Goal: Information Seeking & Learning: Learn about a topic

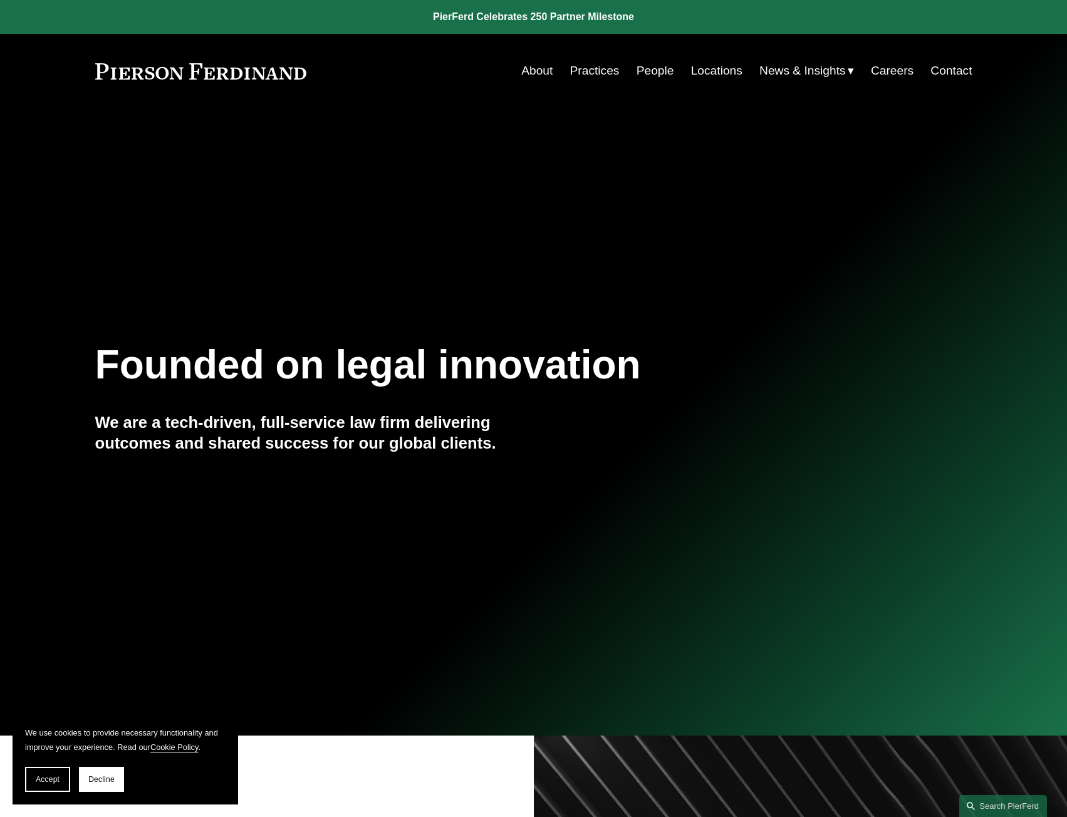
click at [540, 73] on link "About" at bounding box center [537, 71] width 31 height 24
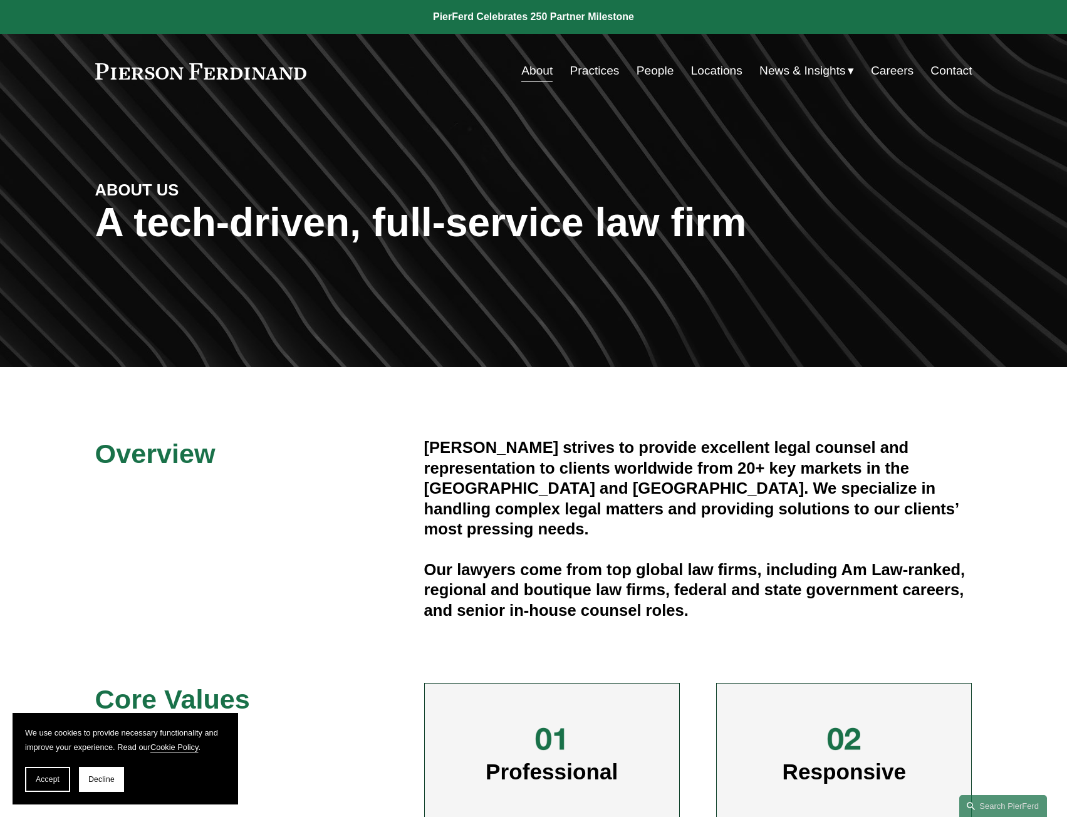
click at [599, 69] on link "Practices" at bounding box center [595, 71] width 50 height 24
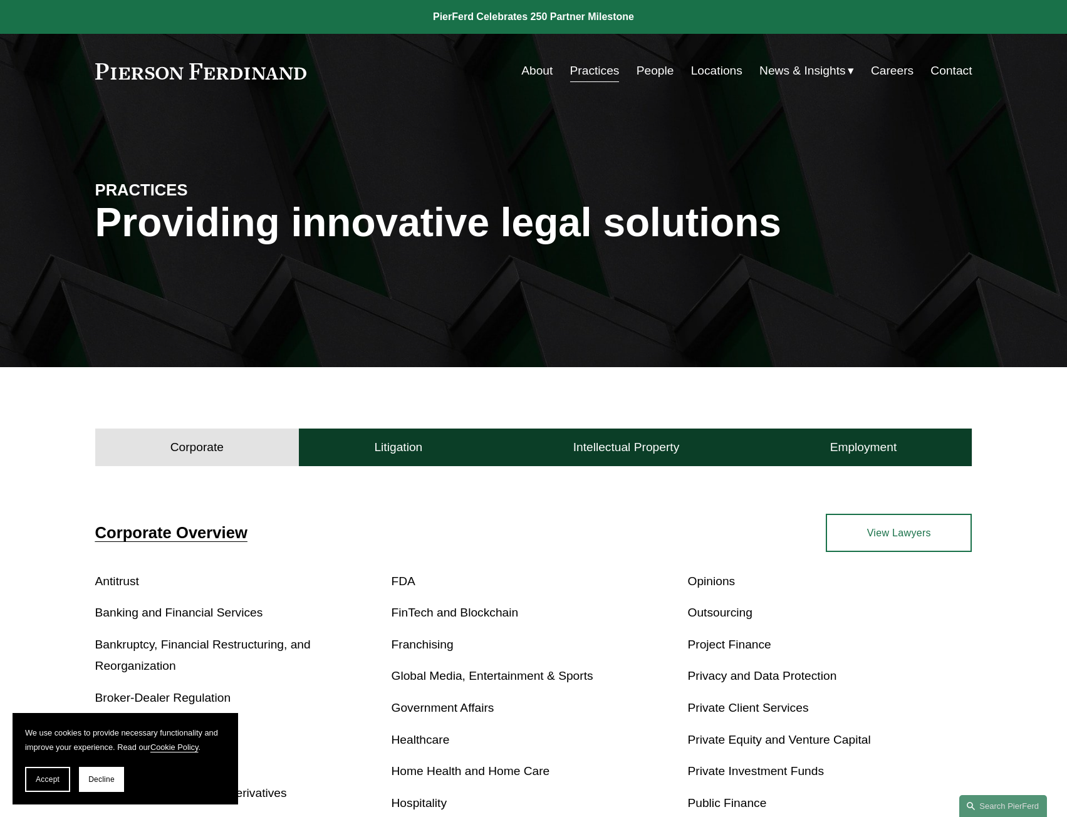
click at [644, 70] on link "People" at bounding box center [656, 71] width 38 height 24
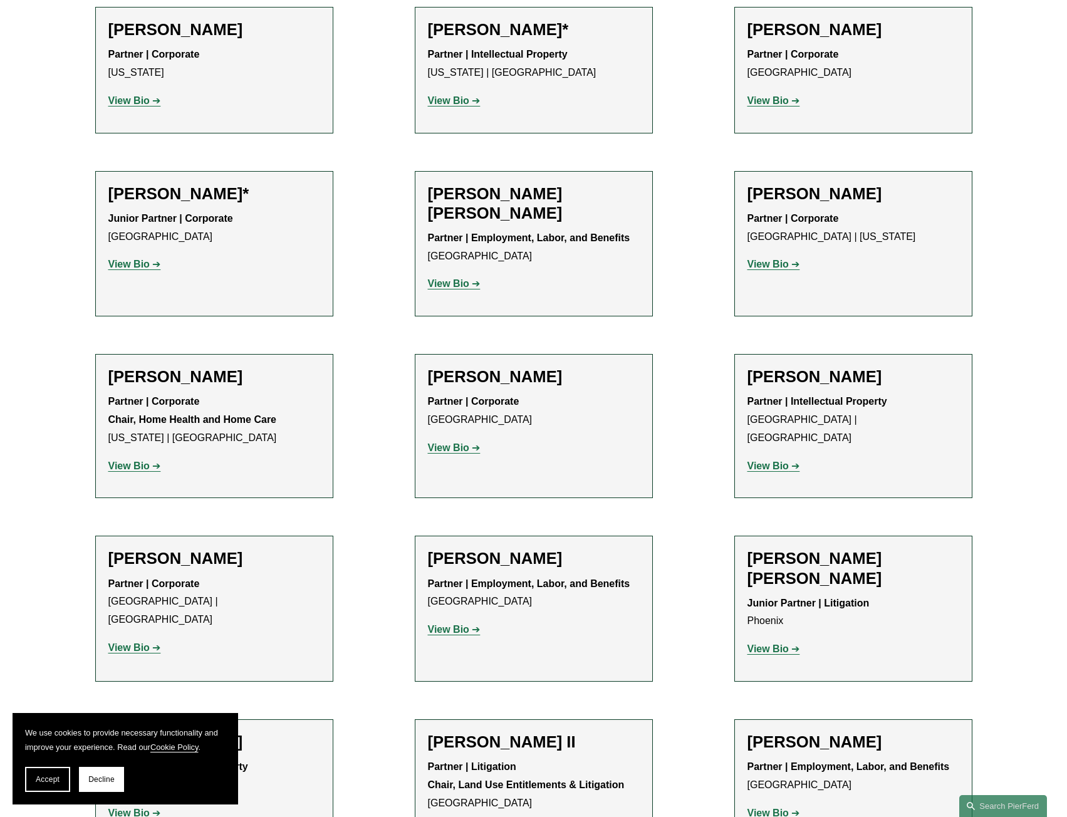
scroll to position [1430, 0]
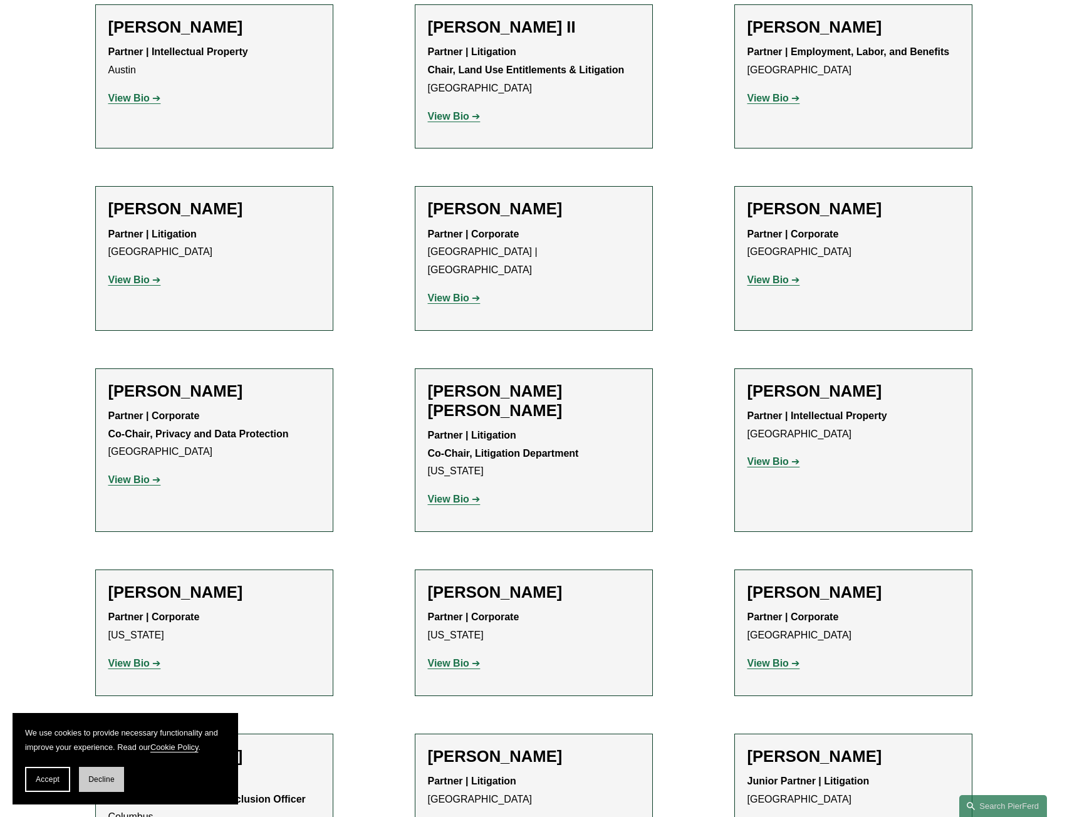
click at [100, 775] on button "Decline" at bounding box center [101, 779] width 45 height 25
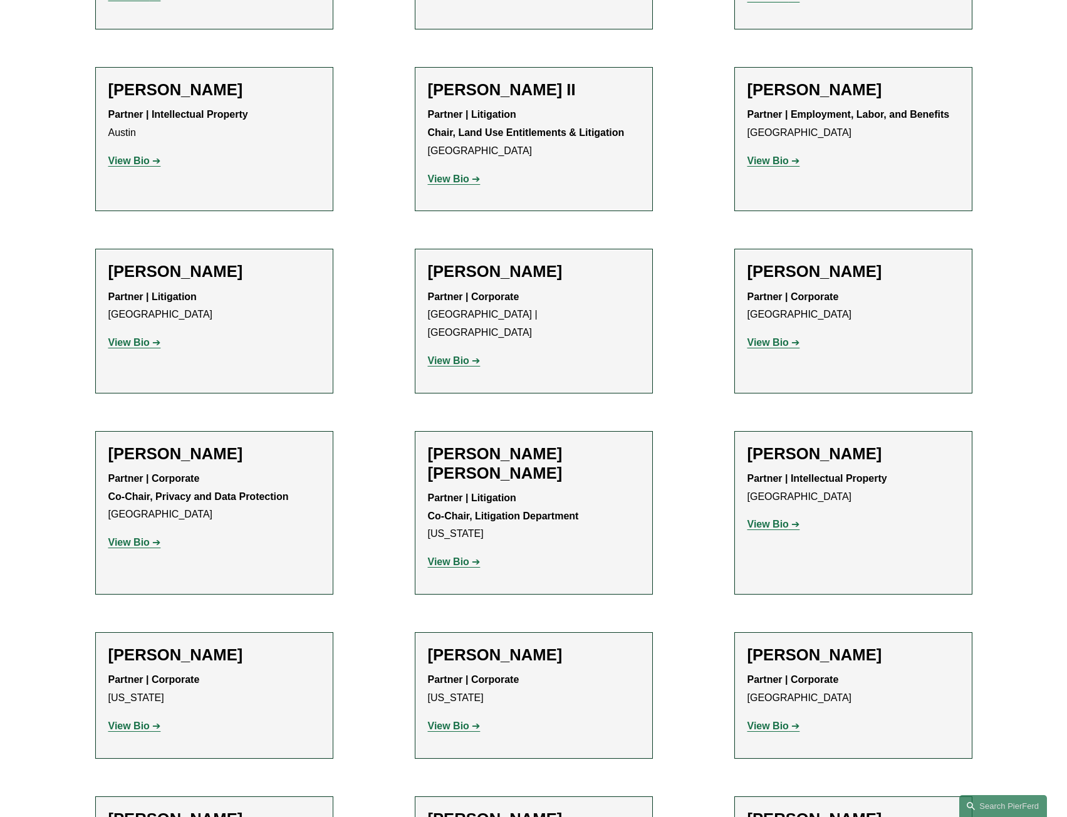
scroll to position [1054, 0]
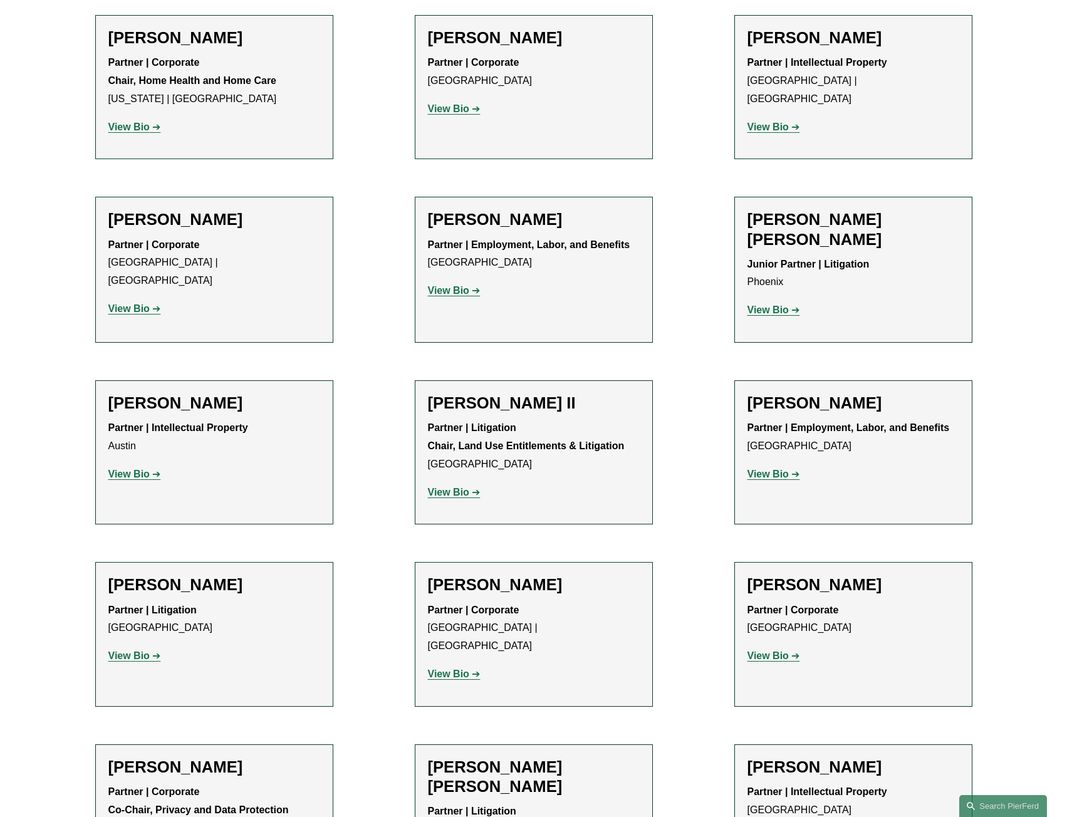
click at [136, 651] on strong "View Bio" at bounding box center [128, 656] width 41 height 11
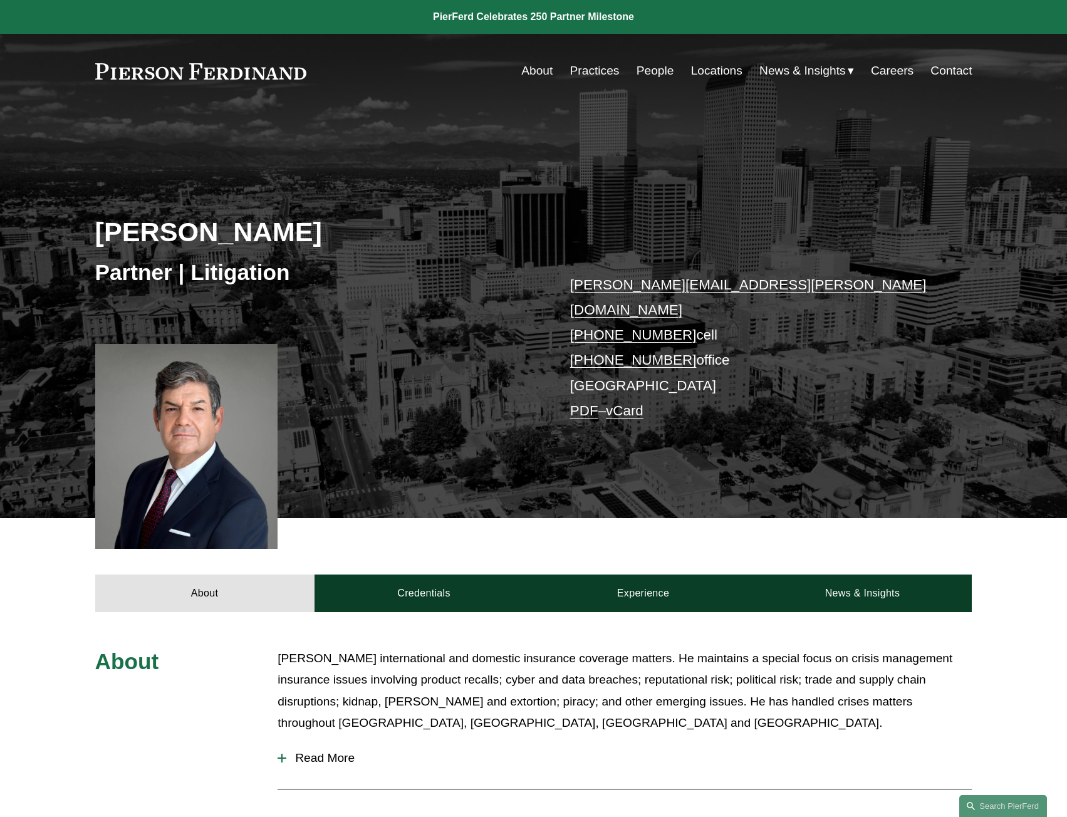
click at [411, 372] on div "[PERSON_NAME] Partner | Litigation [PERSON_NAME][EMAIL_ADDRESS][PERSON_NAME][DO…" at bounding box center [533, 329] width 1067 height 378
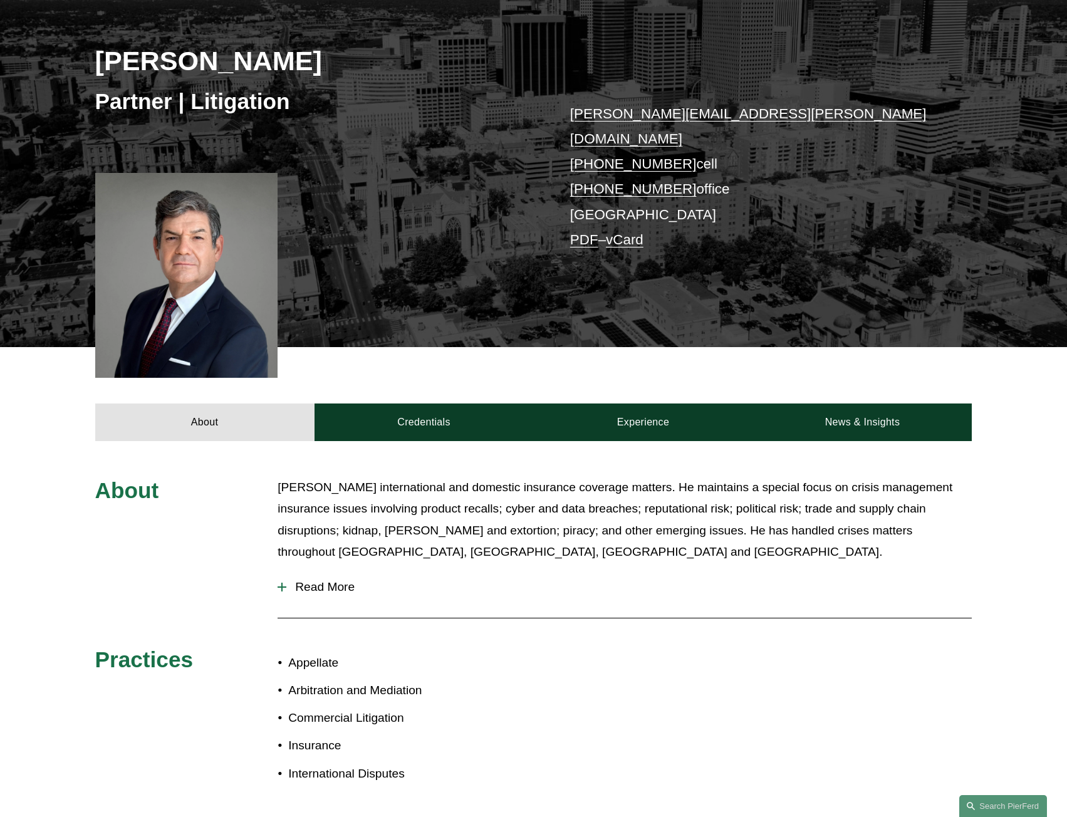
scroll to position [188, 0]
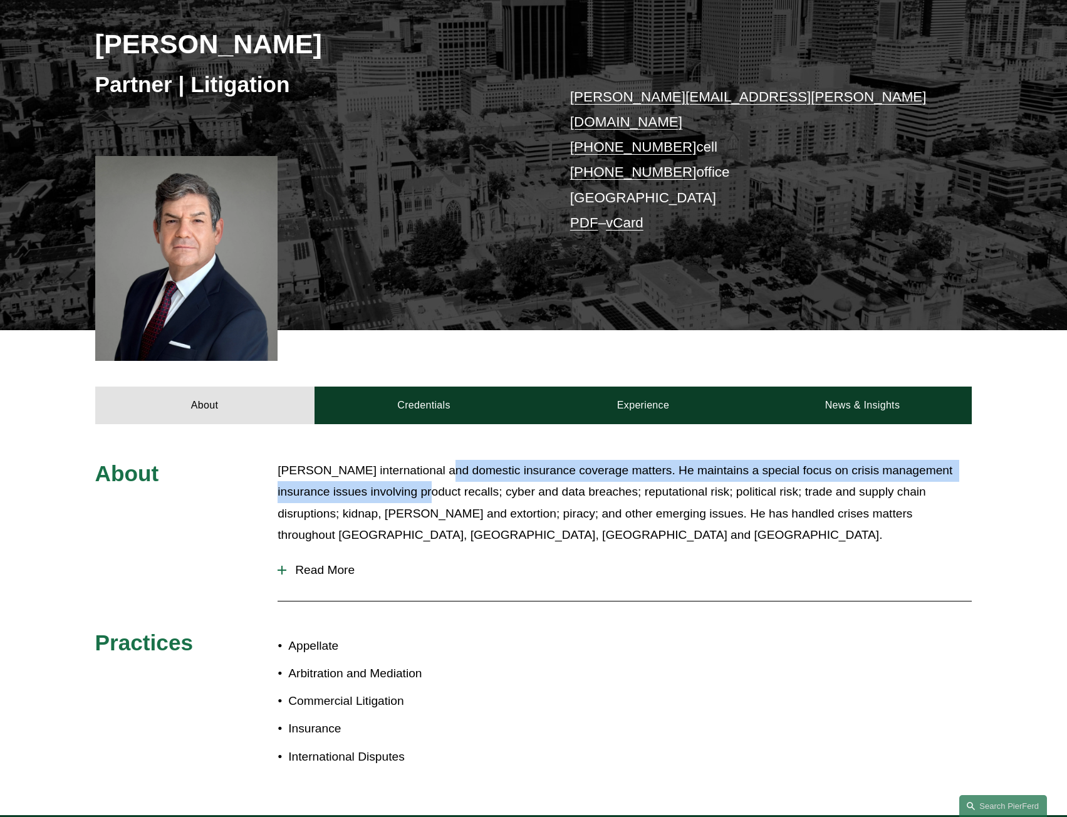
drag, startPoint x: 438, startPoint y: 451, endPoint x: 446, endPoint y: 480, distance: 29.4
click at [446, 480] on p "[PERSON_NAME] international and domestic insurance coverage matters. He maintai…" at bounding box center [625, 503] width 695 height 87
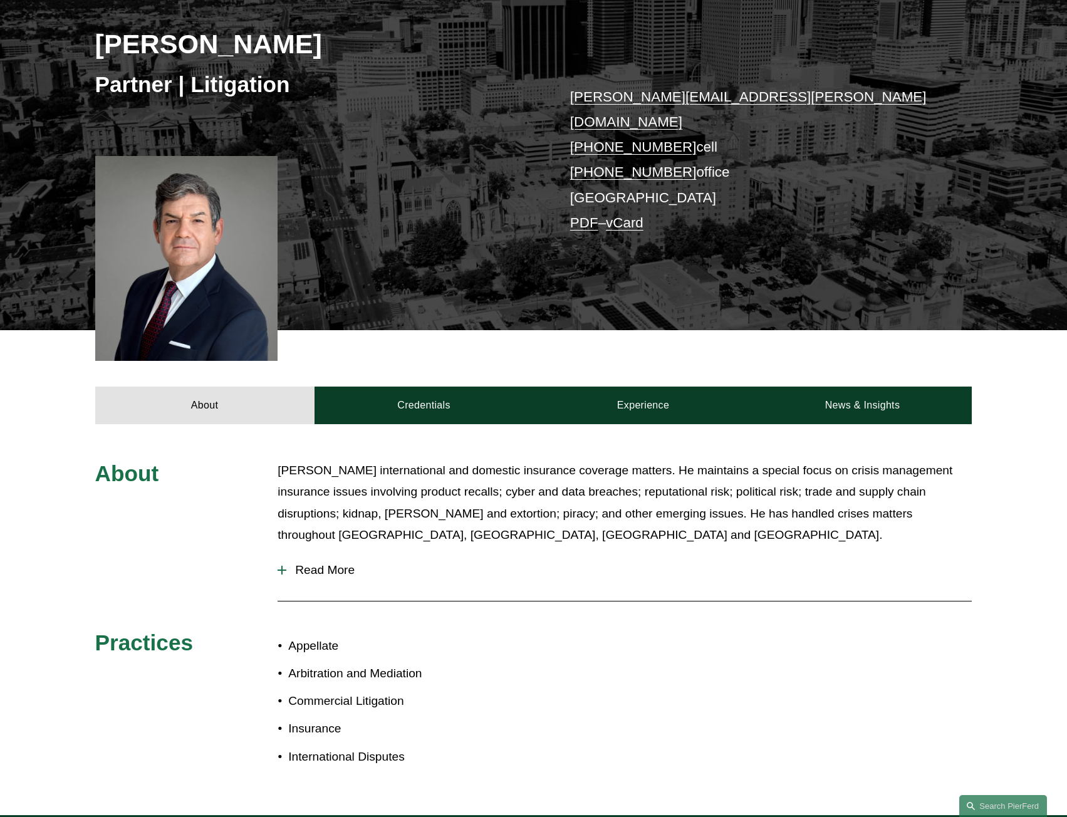
click at [439, 490] on p "[PERSON_NAME] international and domestic insurance coverage matters. He maintai…" at bounding box center [625, 503] width 695 height 87
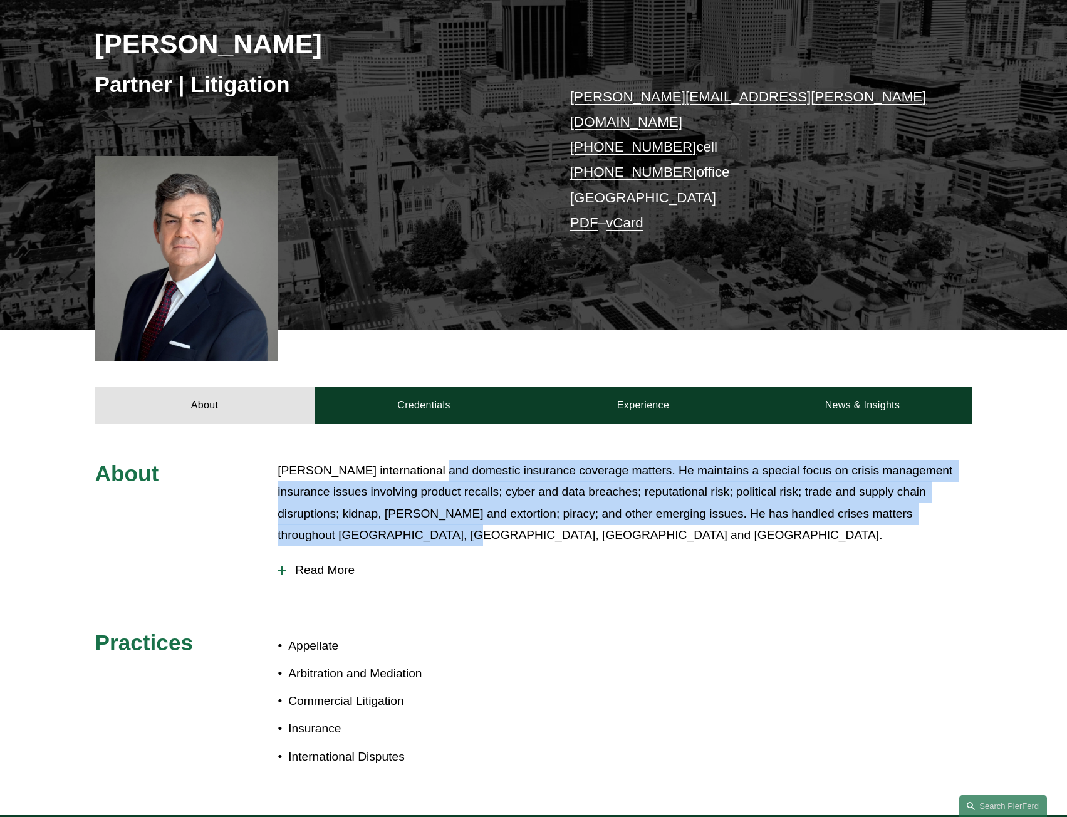
drag, startPoint x: 429, startPoint y: 458, endPoint x: 415, endPoint y: 516, distance: 59.3
click at [415, 516] on p "[PERSON_NAME] international and domestic insurance coverage matters. He maintai…" at bounding box center [625, 503] width 695 height 87
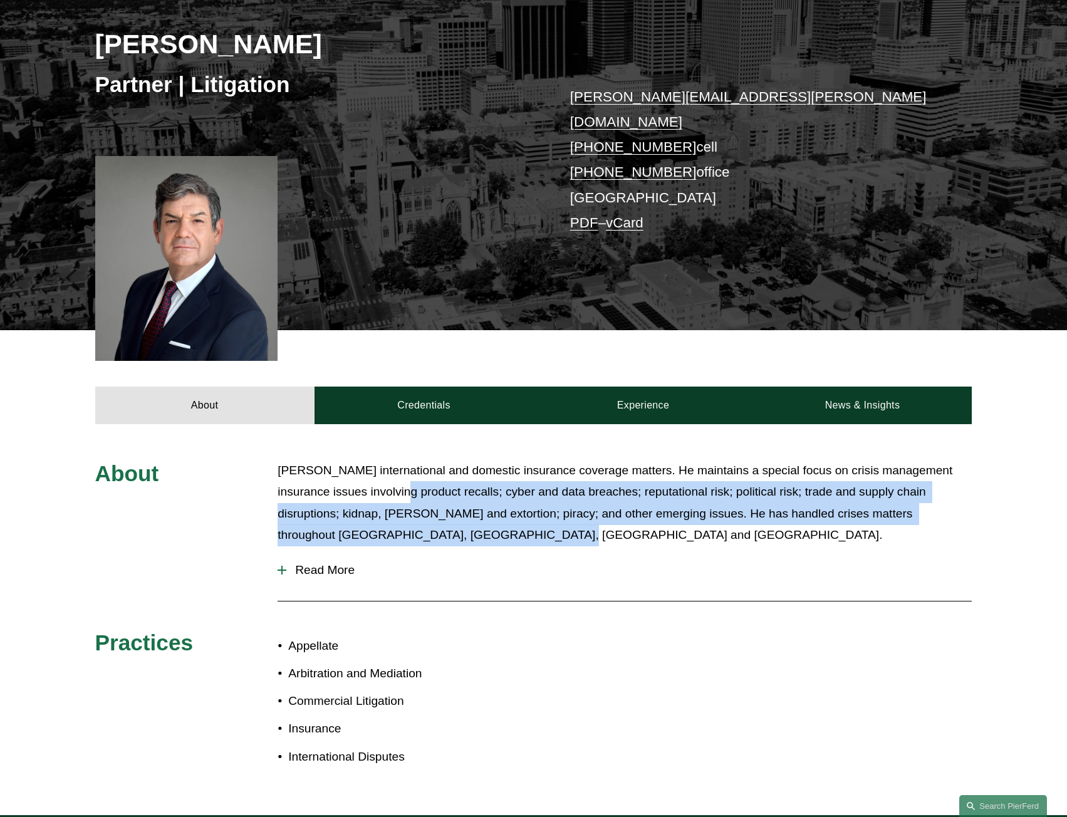
drag, startPoint x: 423, startPoint y: 471, endPoint x: 517, endPoint y: 509, distance: 100.9
click at [517, 509] on p "[PERSON_NAME] international and domestic insurance coverage matters. He maintai…" at bounding box center [625, 503] width 695 height 87
drag, startPoint x: 502, startPoint y: 469, endPoint x: 481, endPoint y: 518, distance: 53.1
click at [481, 518] on p "[PERSON_NAME] international and domestic insurance coverage matters. He maintai…" at bounding box center [625, 503] width 695 height 87
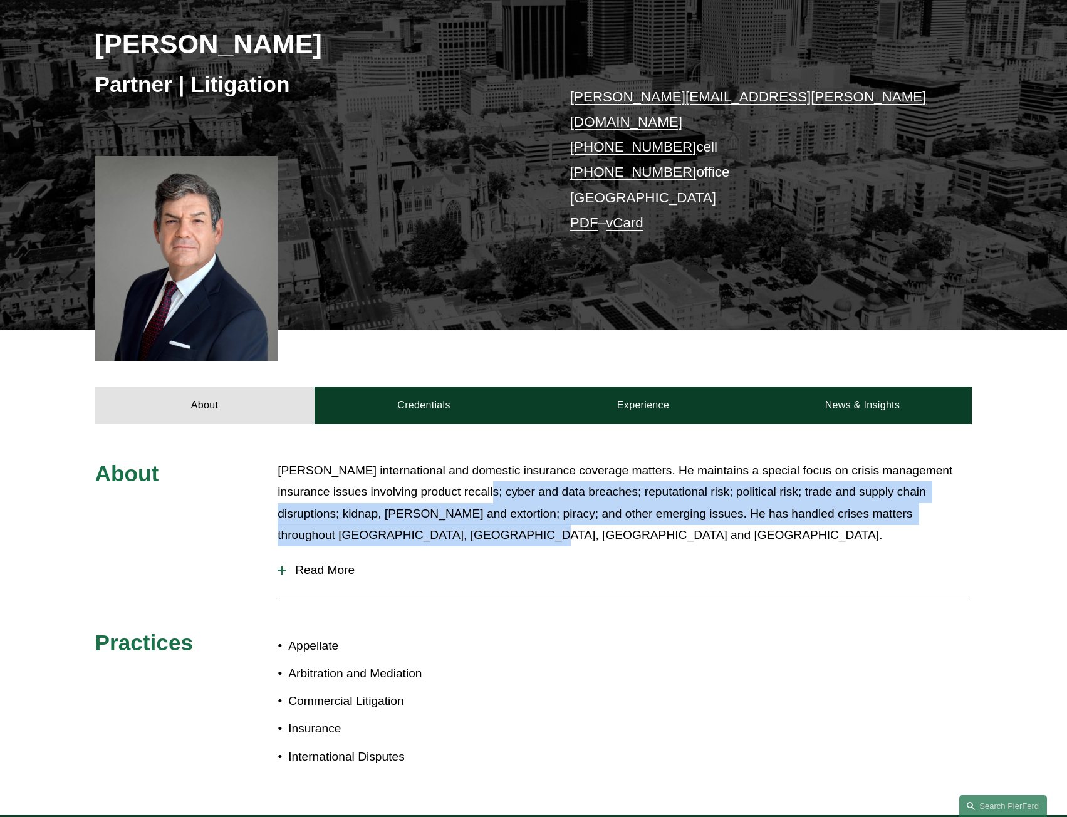
click at [481, 518] on p "[PERSON_NAME] international and domestic insurance coverage matters. He maintai…" at bounding box center [625, 503] width 695 height 87
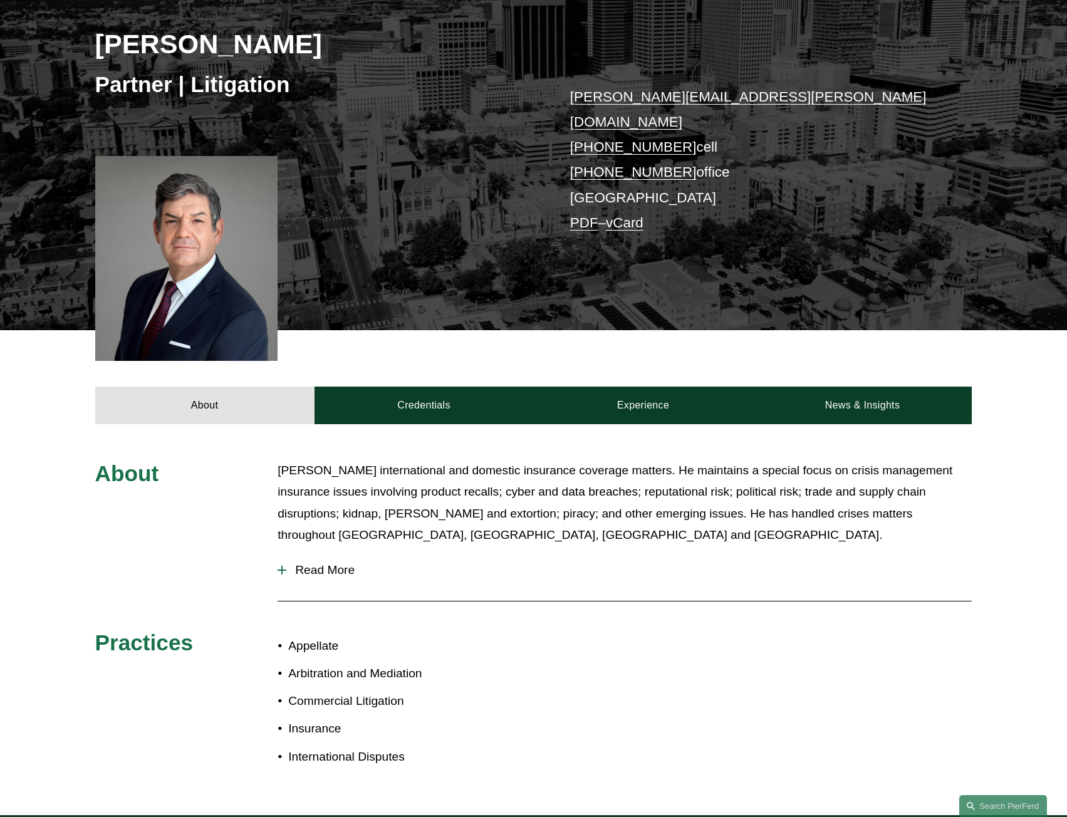
click at [348, 564] on span "Read More" at bounding box center [629, 571] width 686 height 14
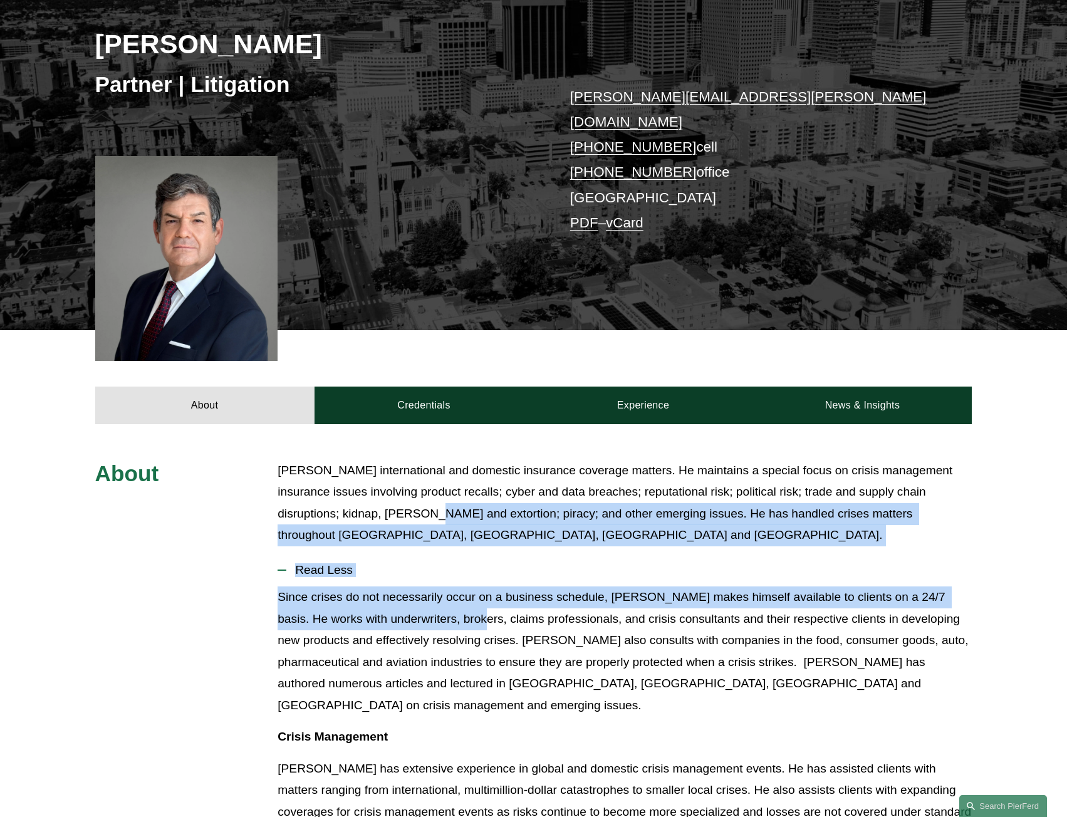
drag, startPoint x: 446, startPoint y: 488, endPoint x: 446, endPoint y: 611, distance: 122.9
click at [446, 610] on p "Since crises do not necessarily occur on a business schedule, [PERSON_NAME] mak…" at bounding box center [625, 652] width 695 height 130
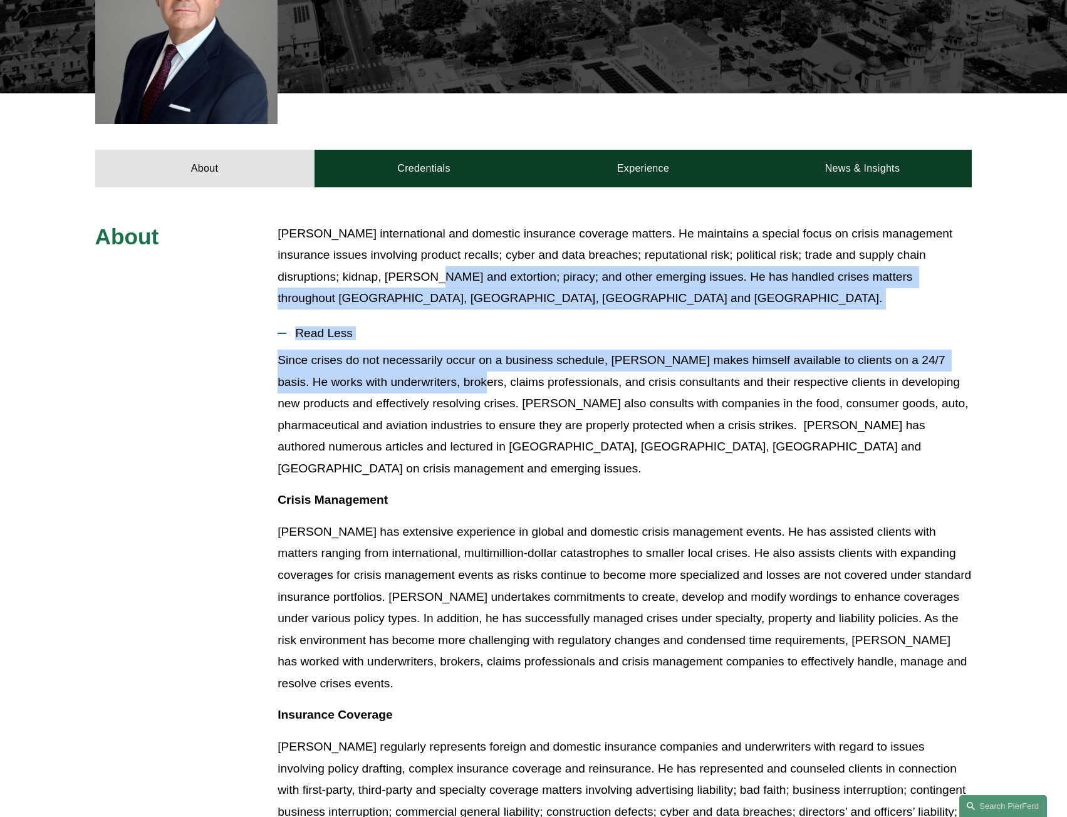
scroll to position [501, 0]
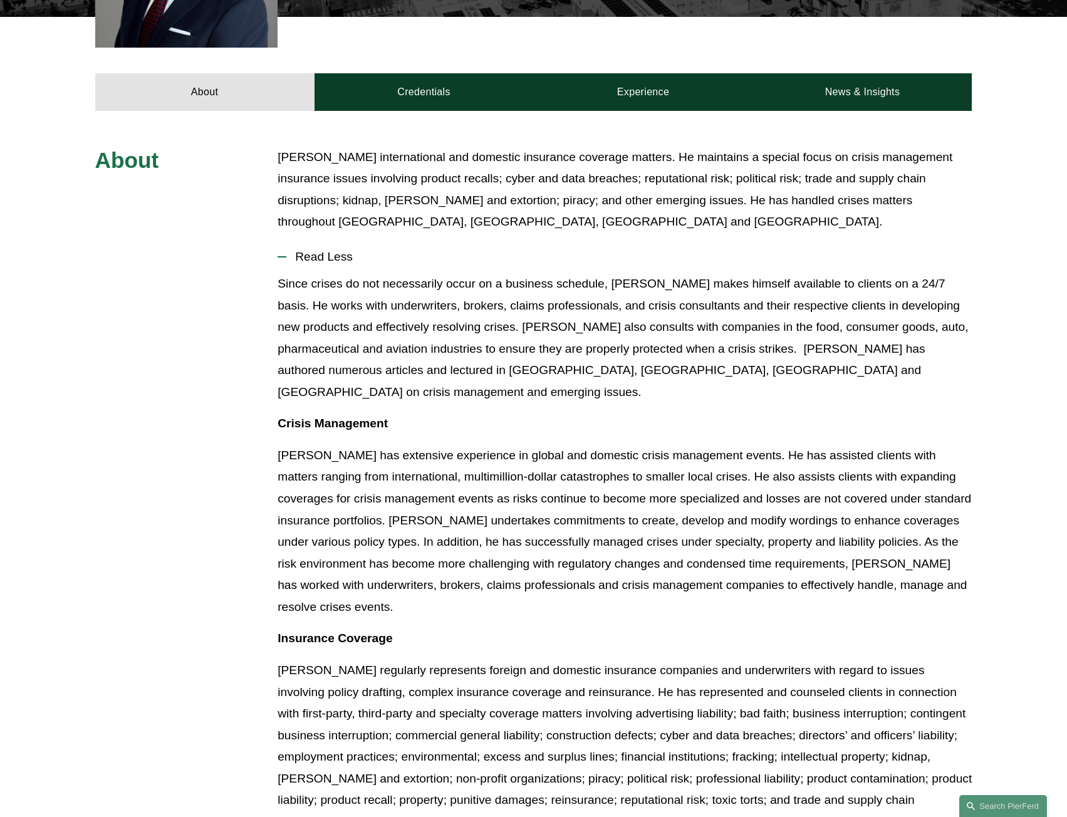
click at [607, 445] on p "[PERSON_NAME] has extensive experience in global and domestic crisis management…" at bounding box center [625, 532] width 695 height 174
drag, startPoint x: 565, startPoint y: 249, endPoint x: 560, endPoint y: 346, distance: 97.3
click at [560, 346] on li "Read Less Since crises do not necessarily occur on a business schedule, [PERSON…" at bounding box center [625, 590] width 695 height 699
click at [560, 346] on p "Since crises do not necessarily occur on a business schedule, [PERSON_NAME] mak…" at bounding box center [625, 338] width 695 height 130
click at [513, 308] on p "Since crises do not necessarily occur on a business schedule, [PERSON_NAME] mak…" at bounding box center [625, 338] width 695 height 130
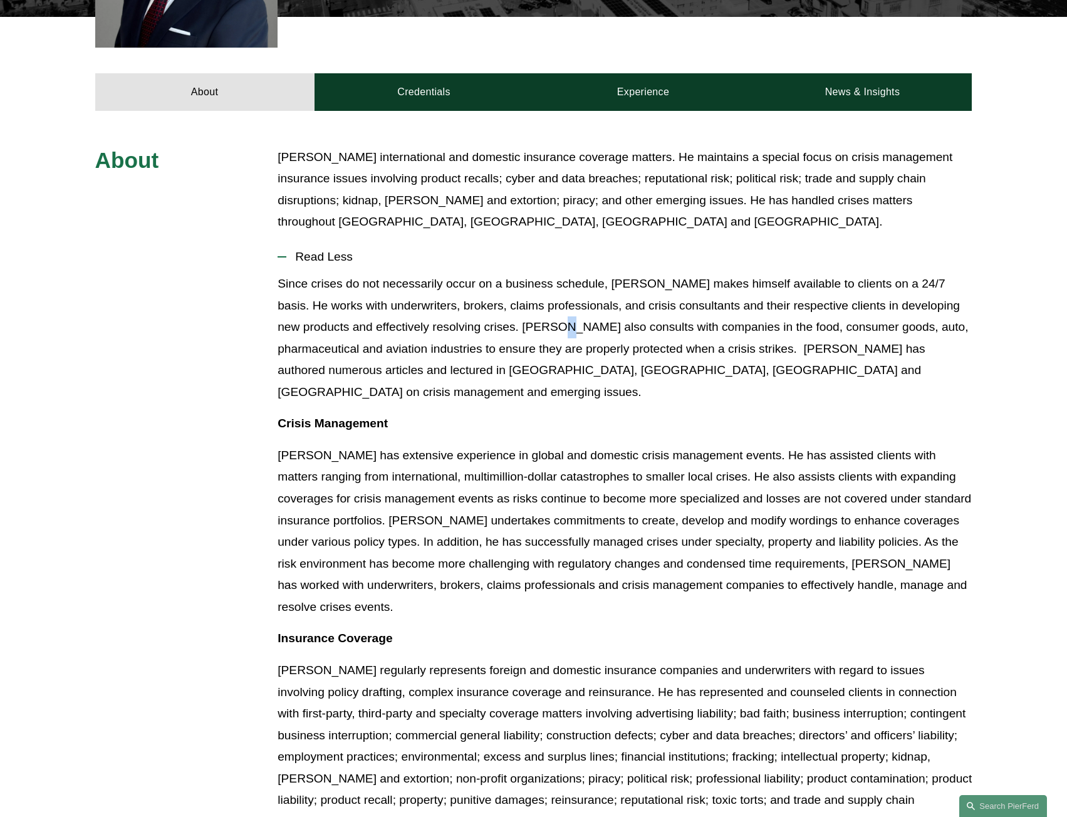
drag, startPoint x: 493, startPoint y: 224, endPoint x: 528, endPoint y: 399, distance: 178.4
click at [528, 399] on li "Read Less Since crises do not necessarily occur on a business schedule, [PERSON…" at bounding box center [625, 590] width 695 height 699
click at [528, 399] on div "Since crises do not necessarily occur on a business schedule, [PERSON_NAME] mak…" at bounding box center [625, 606] width 695 height 666
drag, startPoint x: 607, startPoint y: 485, endPoint x: 537, endPoint y: 473, distance: 71.7
click at [538, 473] on p "[PERSON_NAME] has extensive experience in global and domestic crisis management…" at bounding box center [625, 532] width 695 height 174
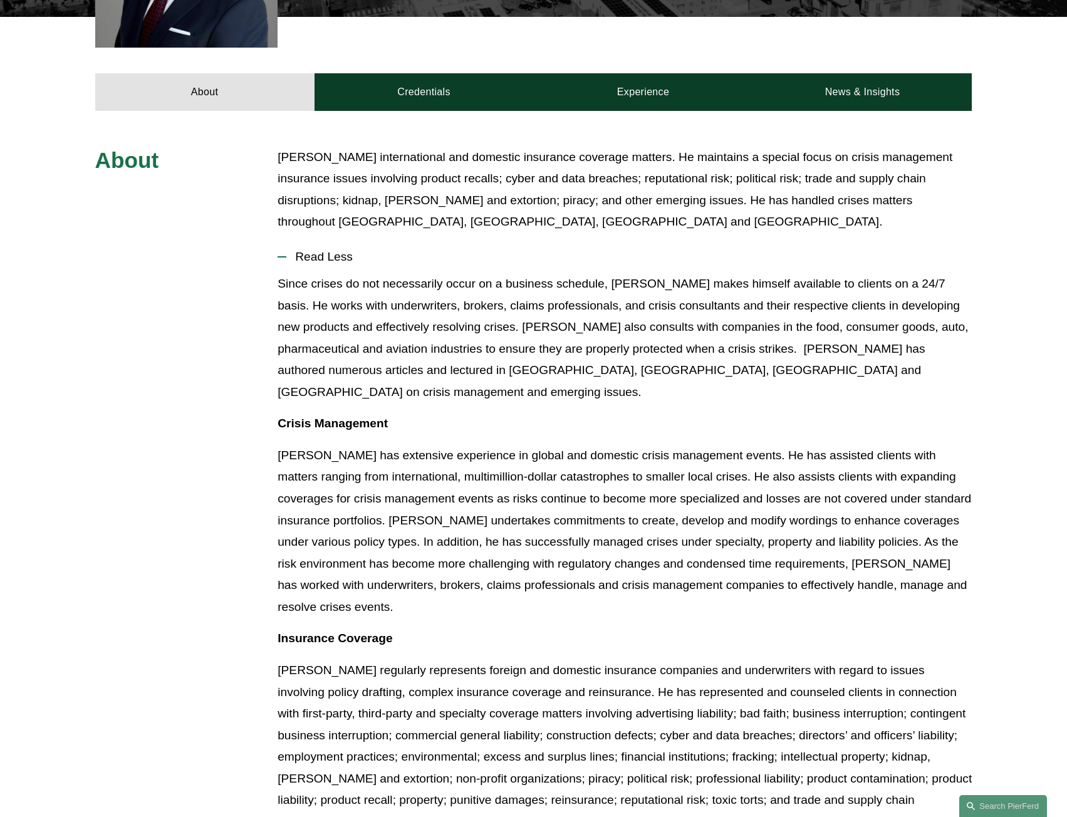
click at [537, 473] on p "[PERSON_NAME] has extensive experience in global and domestic crisis management…" at bounding box center [625, 532] width 695 height 174
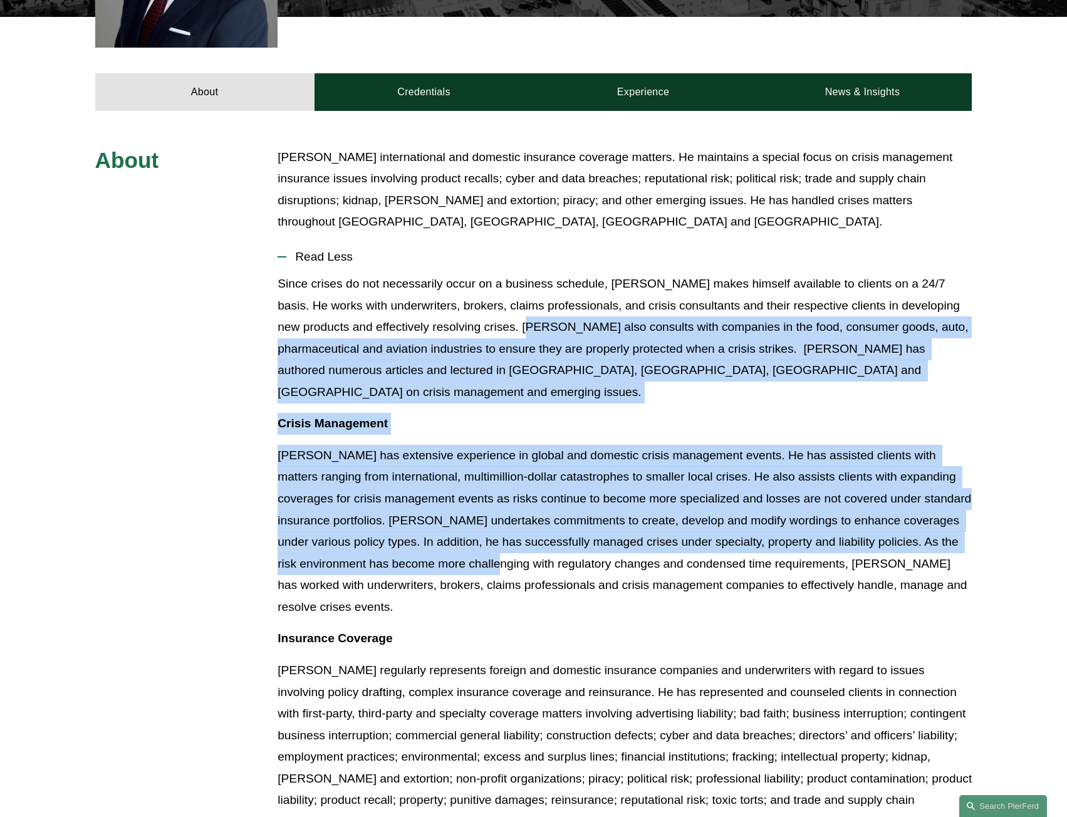
drag, startPoint x: 488, startPoint y: 311, endPoint x: 492, endPoint y: 528, distance: 217.5
click at [492, 528] on div "Since crises do not necessarily occur on a business schedule, [PERSON_NAME] mak…" at bounding box center [625, 606] width 695 height 666
click at [492, 528] on p "[PERSON_NAME] has extensive experience in global and domestic crisis management…" at bounding box center [625, 532] width 695 height 174
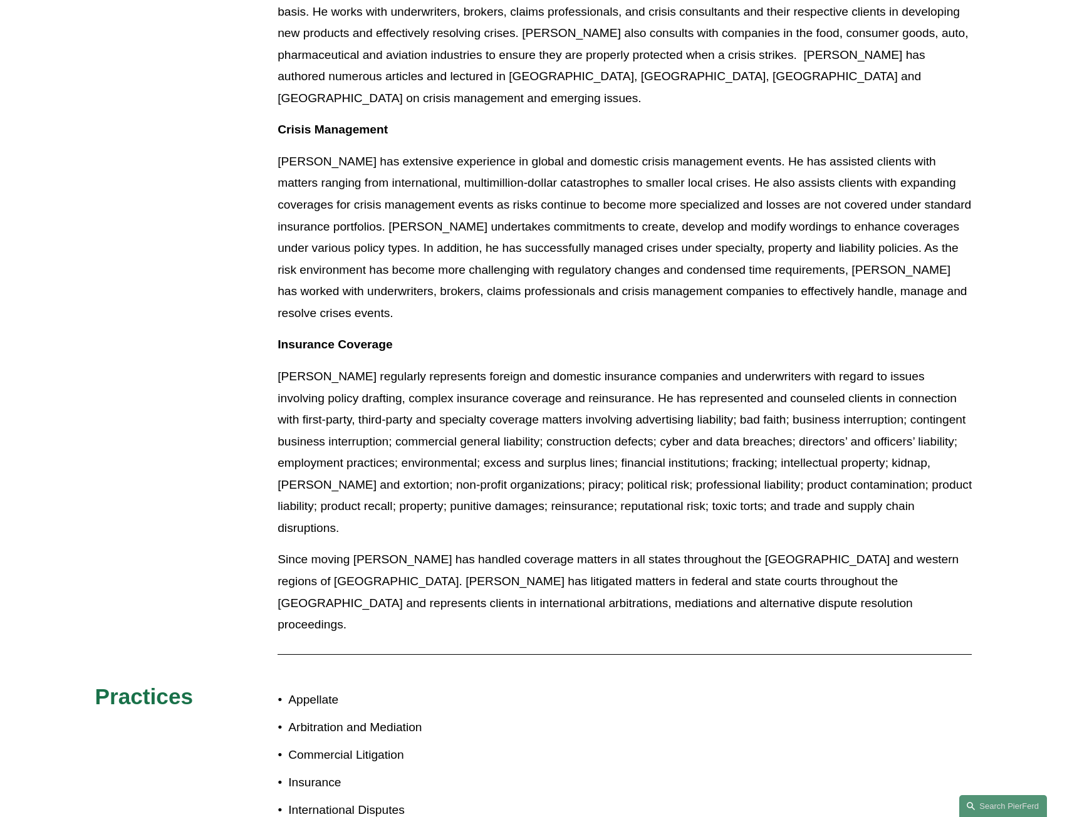
scroll to position [815, 0]
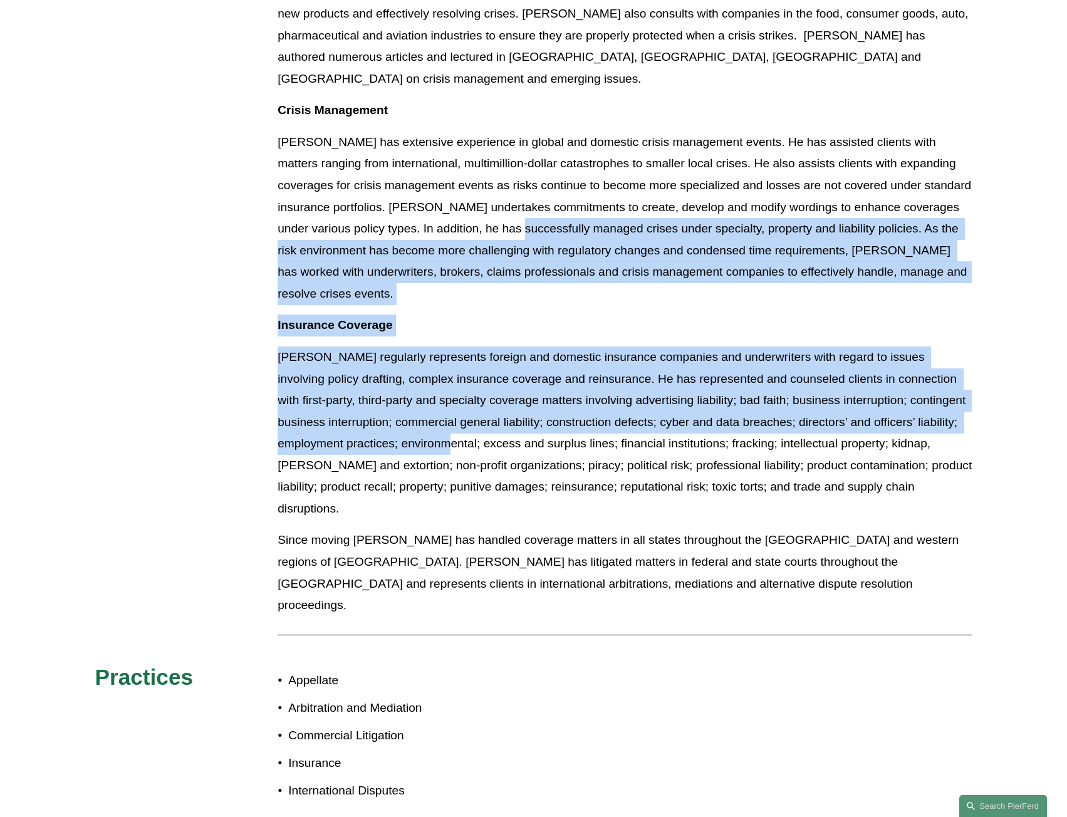
drag, startPoint x: 493, startPoint y: 209, endPoint x: 502, endPoint y: 375, distance: 167.0
click at [502, 375] on div "Since crises do not necessarily occur on a business schedule, [PERSON_NAME] mak…" at bounding box center [625, 293] width 695 height 666
click at [502, 375] on p "[PERSON_NAME] regularly represents foreign and domestic insurance companies and…" at bounding box center [625, 434] width 695 height 174
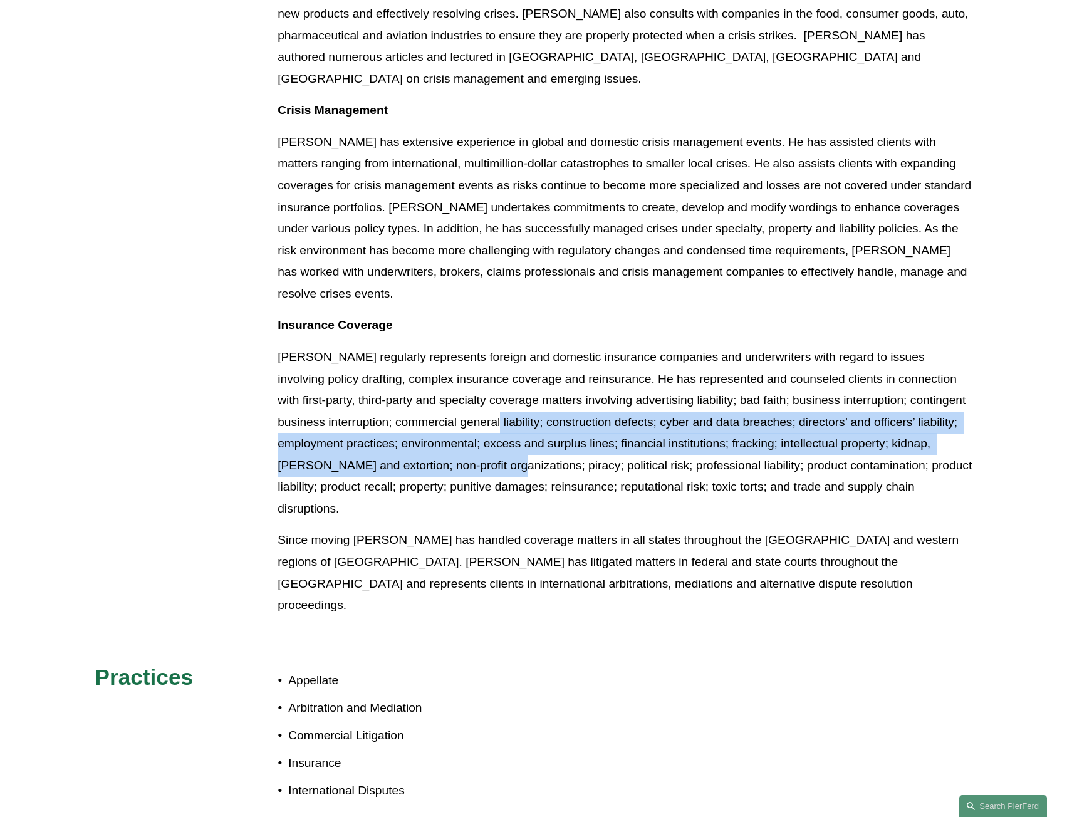
drag, startPoint x: 559, startPoint y: 393, endPoint x: 490, endPoint y: 359, distance: 76.3
click at [490, 360] on p "[PERSON_NAME] regularly represents foreign and domestic insurance companies and…" at bounding box center [625, 434] width 695 height 174
click at [490, 359] on p "[PERSON_NAME] regularly represents foreign and domestic insurance companies and…" at bounding box center [625, 434] width 695 height 174
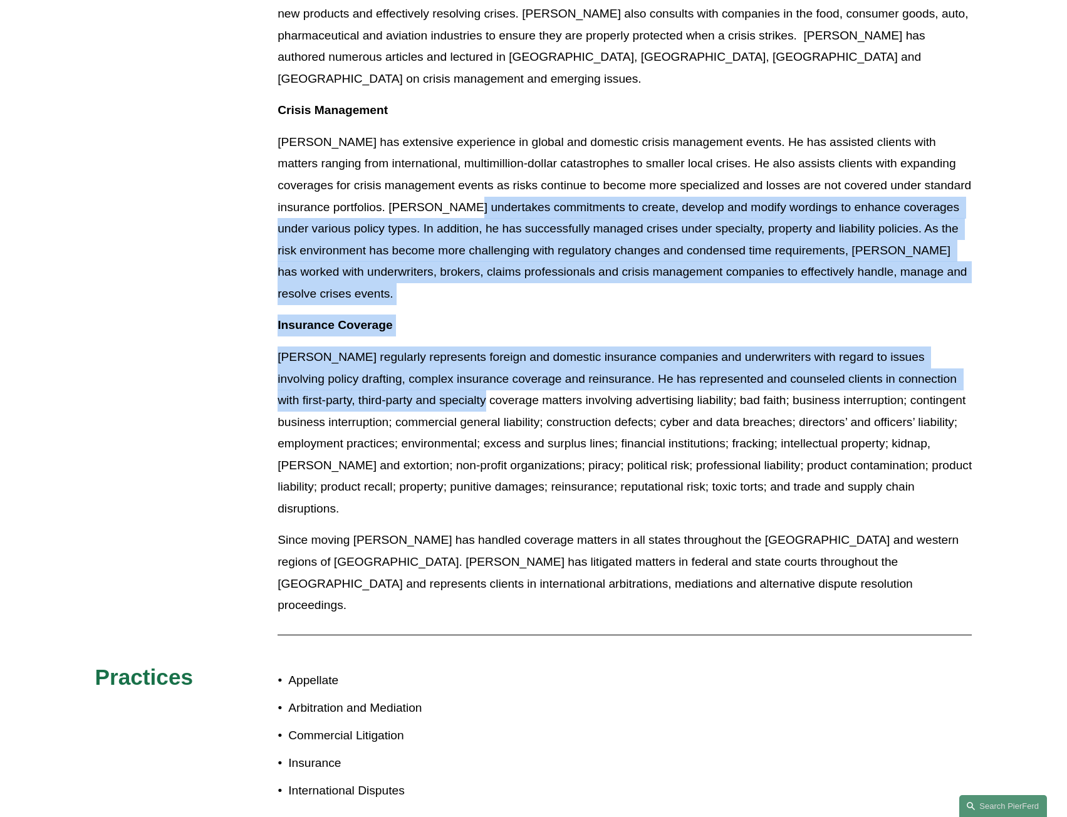
drag, startPoint x: 471, startPoint y: 165, endPoint x: 458, endPoint y: 345, distance: 181.0
click at [458, 345] on div "Since crises do not necessarily occur on a business schedule, [PERSON_NAME] mak…" at bounding box center [625, 293] width 695 height 666
click at [458, 347] on p "[PERSON_NAME] regularly represents foreign and domestic insurance companies and…" at bounding box center [625, 434] width 695 height 174
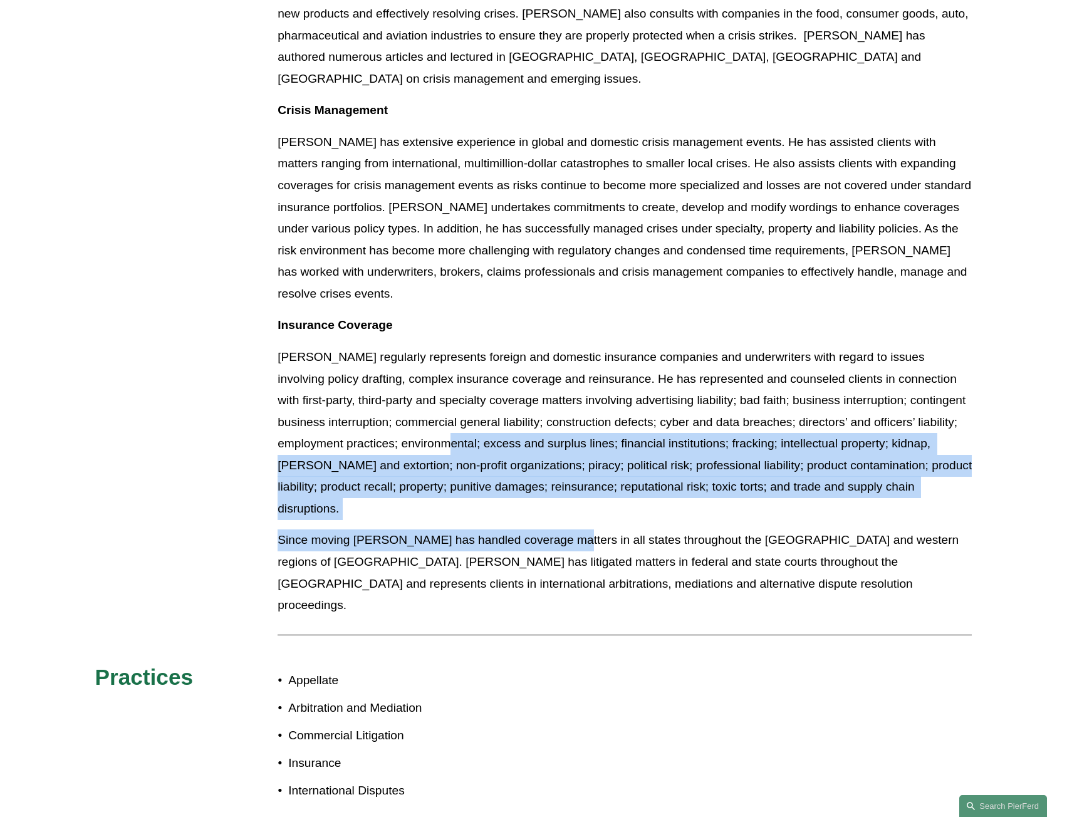
drag, startPoint x: 565, startPoint y: 450, endPoint x: 501, endPoint y: 375, distance: 98.7
click at [501, 375] on div "Since crises do not necessarily occur on a business schedule, [PERSON_NAME] mak…" at bounding box center [625, 293] width 695 height 666
click at [501, 375] on p "[PERSON_NAME] regularly represents foreign and domestic insurance companies and…" at bounding box center [625, 434] width 695 height 174
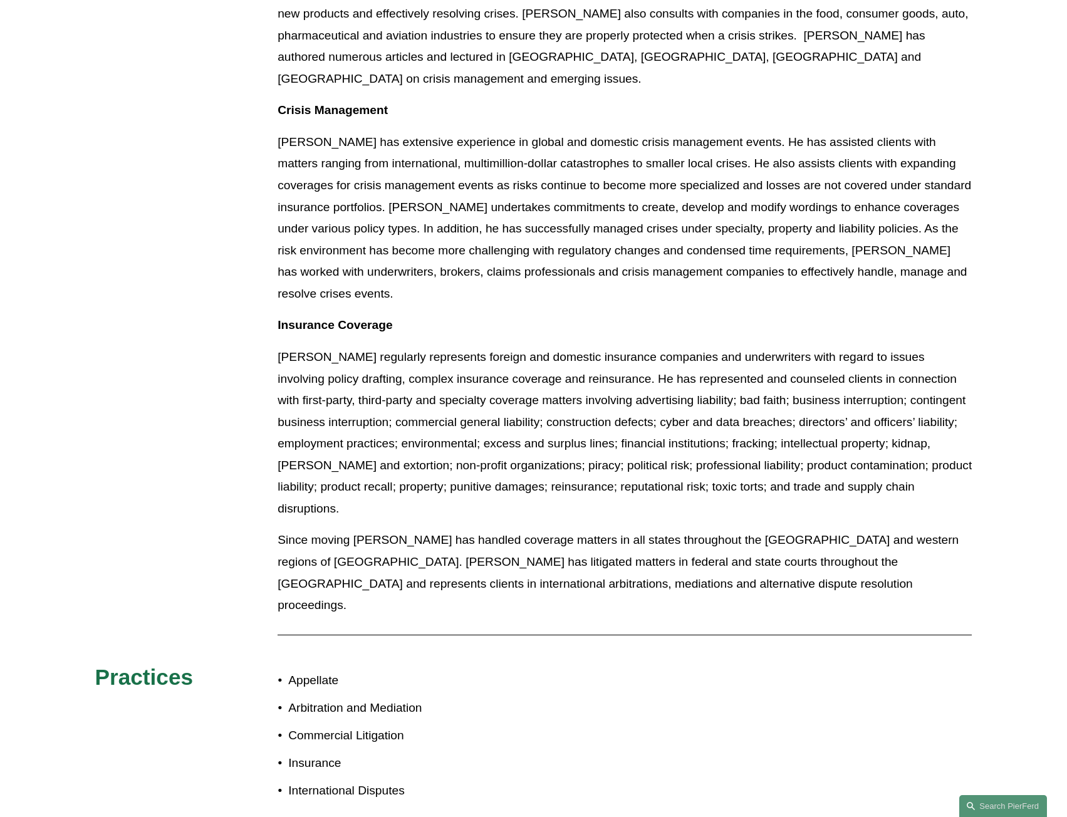
click at [481, 347] on p "[PERSON_NAME] regularly represents foreign and domestic insurance companies and…" at bounding box center [625, 434] width 695 height 174
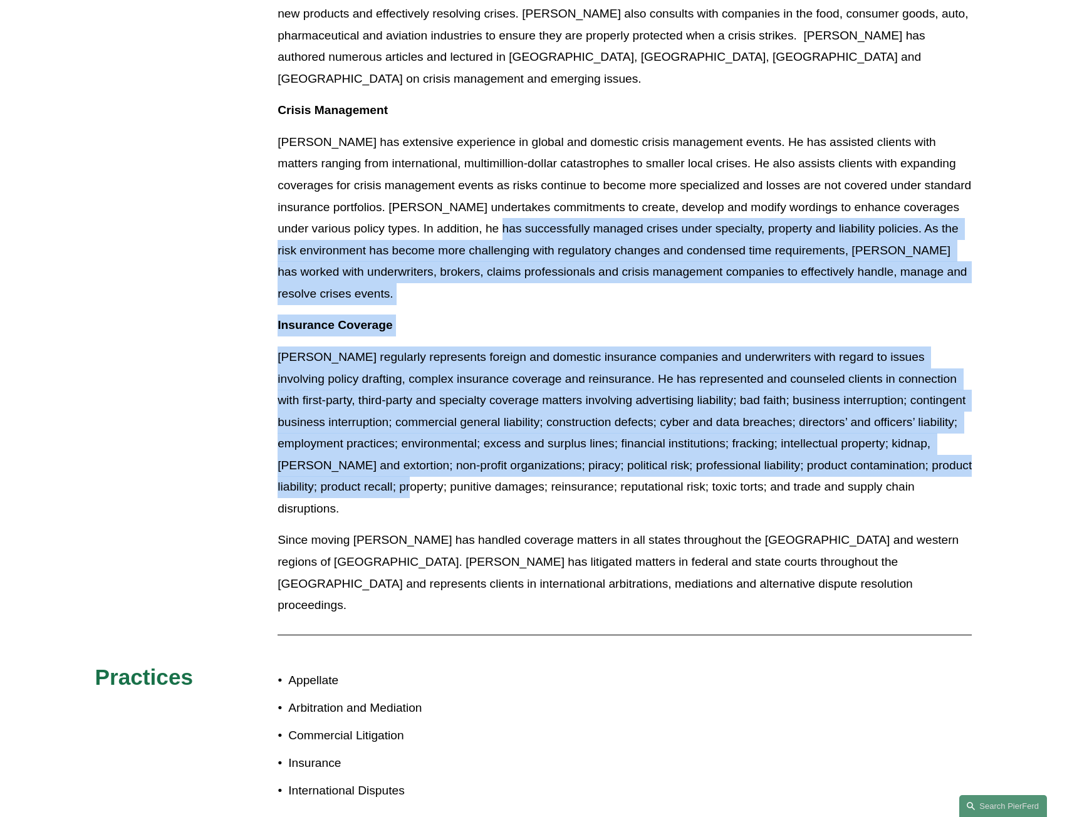
drag, startPoint x: 471, startPoint y: 196, endPoint x: 453, endPoint y: 422, distance: 226.4
click at [453, 422] on div "Since crises do not necessarily occur on a business schedule, [PERSON_NAME] mak…" at bounding box center [625, 293] width 695 height 666
click at [453, 422] on p "[PERSON_NAME] regularly represents foreign and domestic insurance companies and…" at bounding box center [625, 434] width 695 height 174
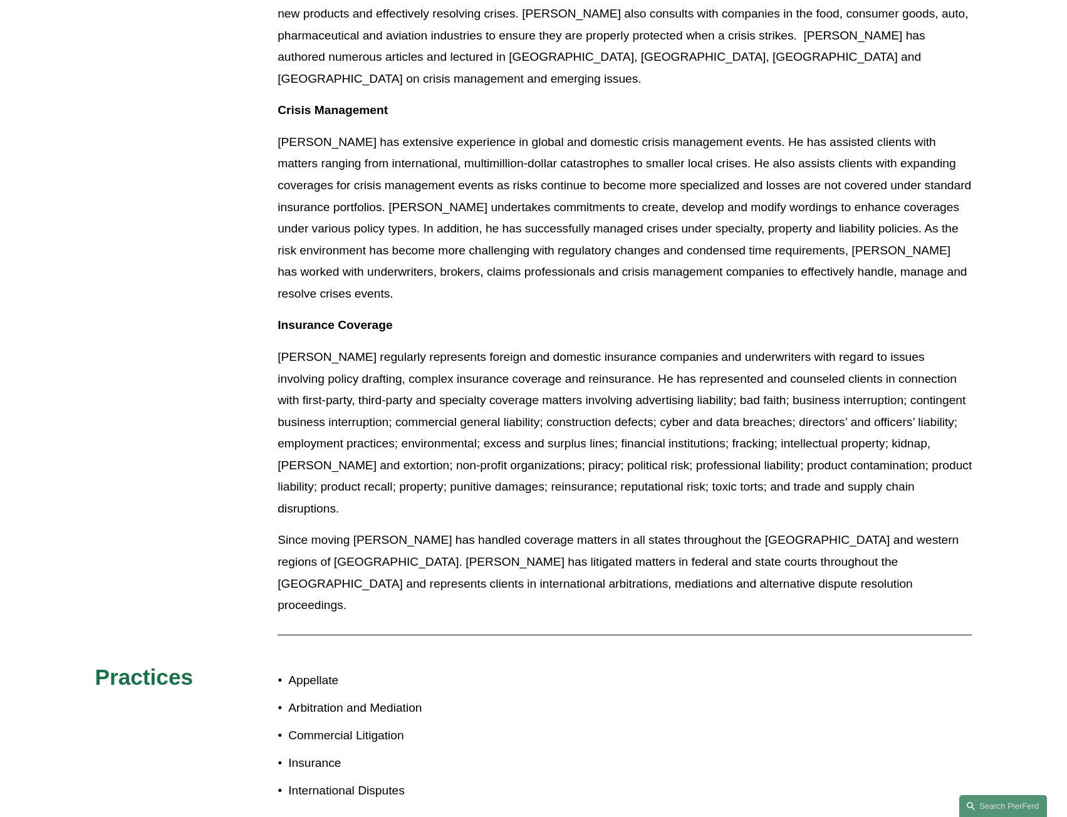
click at [463, 372] on p "[PERSON_NAME] regularly represents foreign and domestic insurance companies and…" at bounding box center [625, 434] width 695 height 174
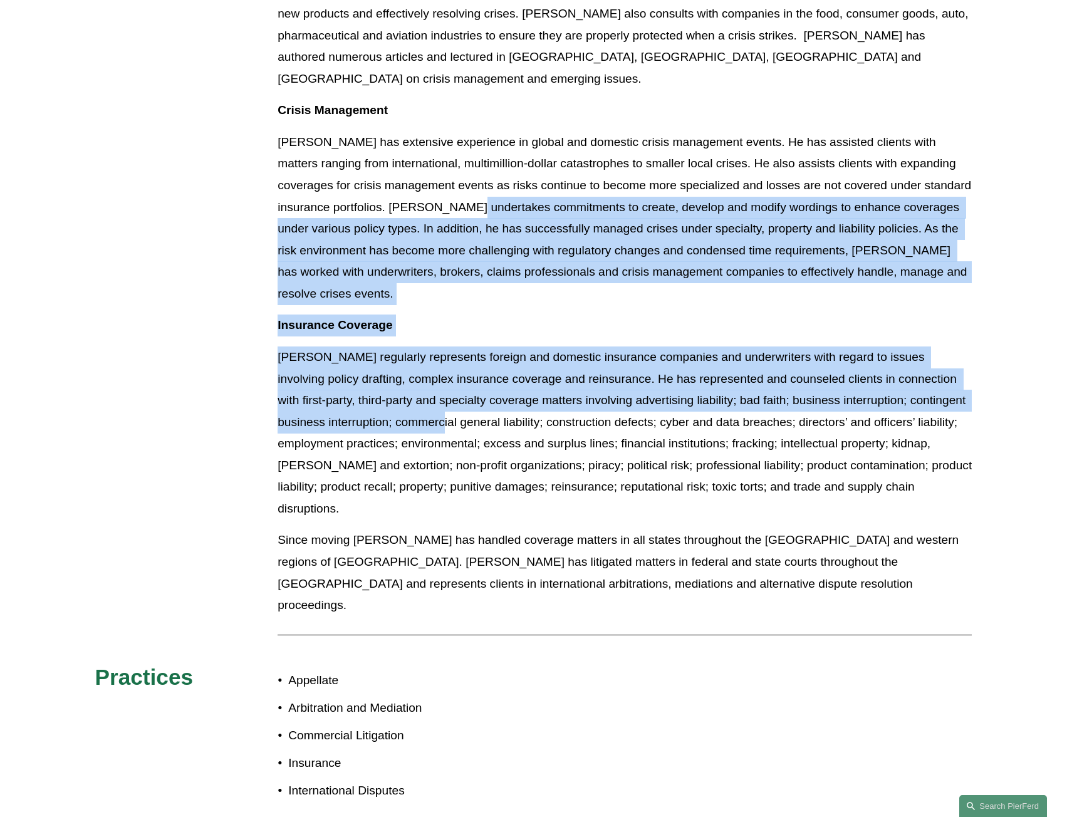
drag, startPoint x: 476, startPoint y: 173, endPoint x: 448, endPoint y: 364, distance: 193.3
click at [448, 364] on div "Since crises do not necessarily occur on a business schedule, [PERSON_NAME] mak…" at bounding box center [625, 293] width 695 height 666
click at [448, 364] on p "[PERSON_NAME] regularly represents foreign and domestic insurance companies and…" at bounding box center [625, 434] width 695 height 174
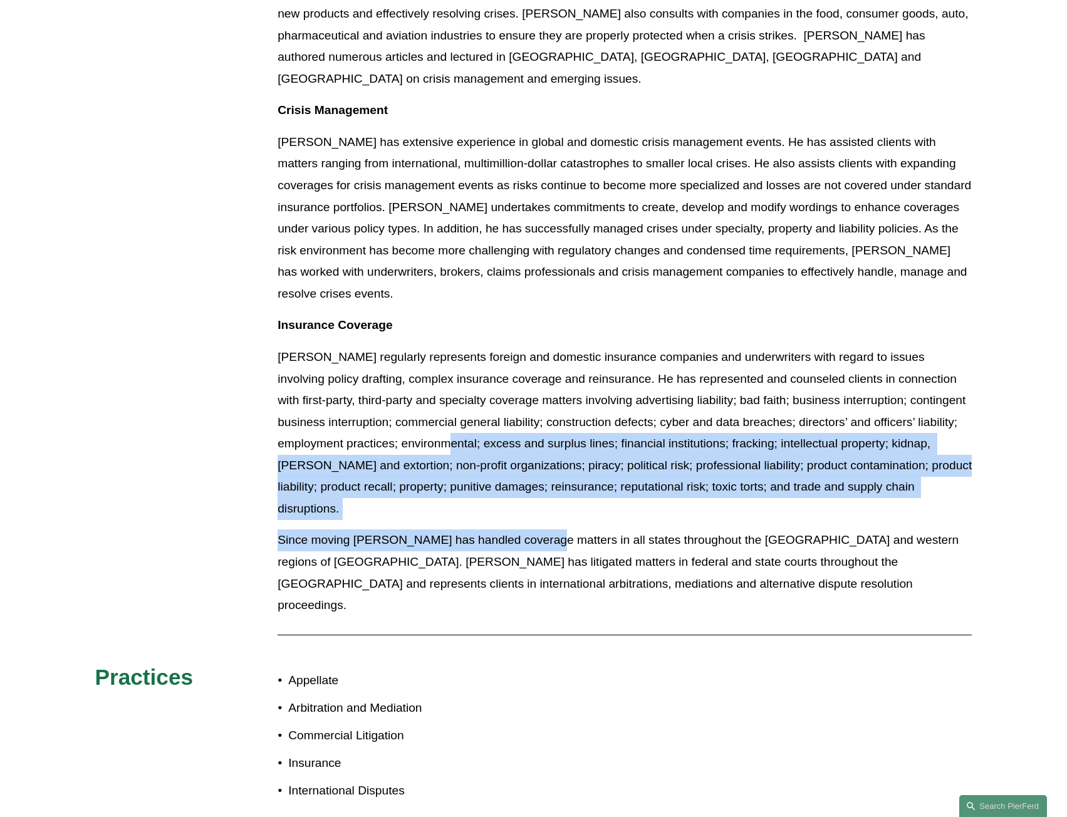
drag, startPoint x: 545, startPoint y: 450, endPoint x: 501, endPoint y: 382, distance: 80.9
click at [502, 382] on div "Since crises do not necessarily occur on a business schedule, [PERSON_NAME] mak…" at bounding box center [625, 293] width 695 height 666
click at [501, 382] on p "[PERSON_NAME] regularly represents foreign and domestic insurance companies and…" at bounding box center [625, 434] width 695 height 174
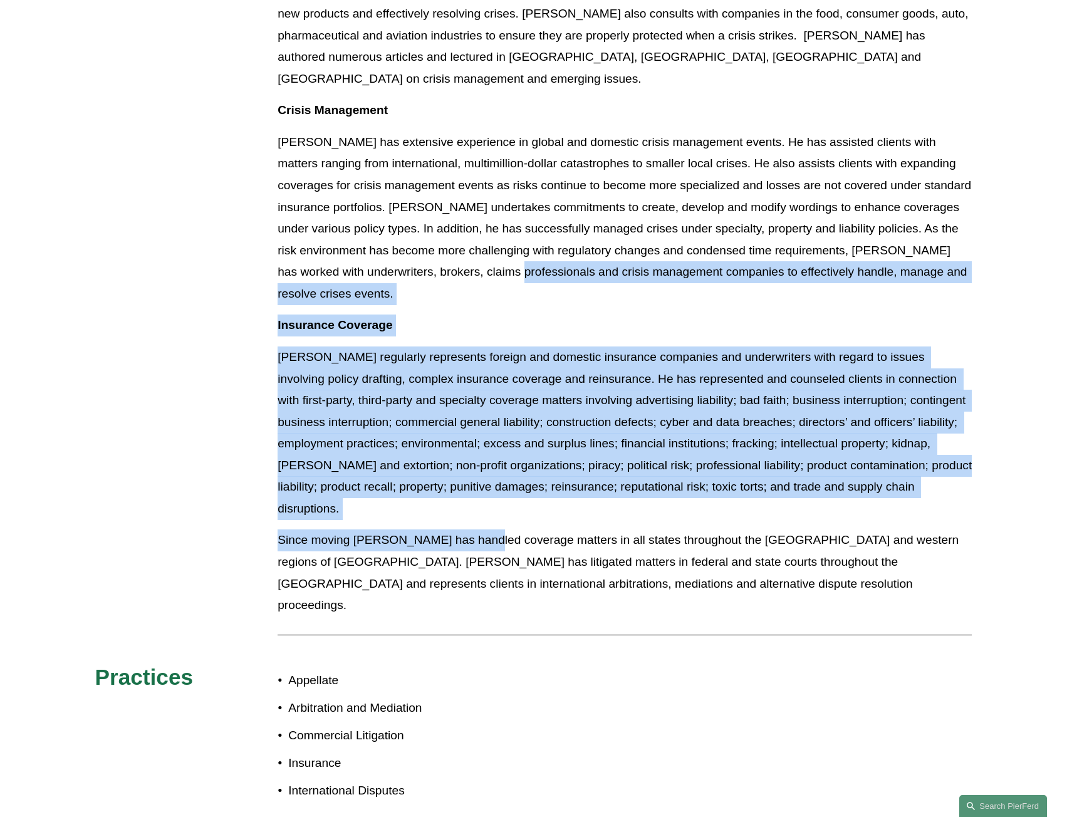
drag, startPoint x: 480, startPoint y: 231, endPoint x: 476, endPoint y: 449, distance: 217.5
click at [476, 449] on div "Since crises do not necessarily occur on a business schedule, [PERSON_NAME] mak…" at bounding box center [625, 293] width 695 height 666
click at [476, 530] on p "Since moving [PERSON_NAME] has handled coverage matters in all states throughou…" at bounding box center [625, 573] width 695 height 87
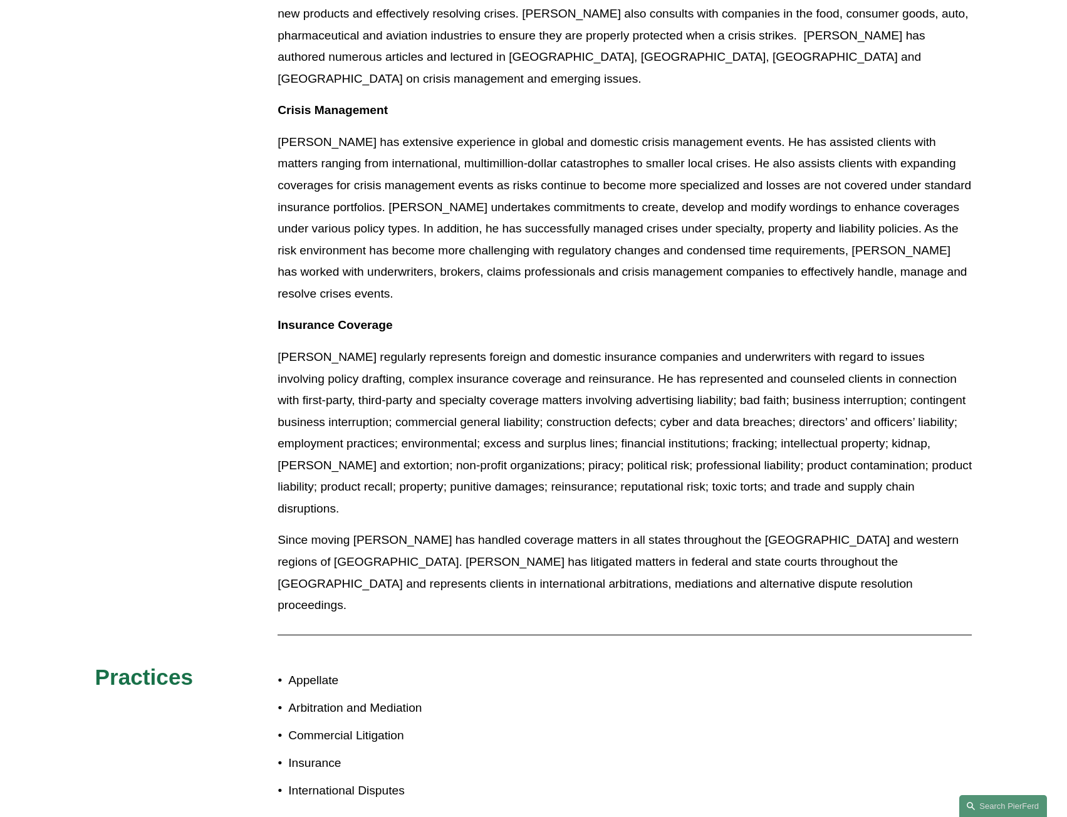
click at [487, 413] on p "[PERSON_NAME] regularly represents foreign and domestic insurance companies and…" at bounding box center [625, 434] width 695 height 174
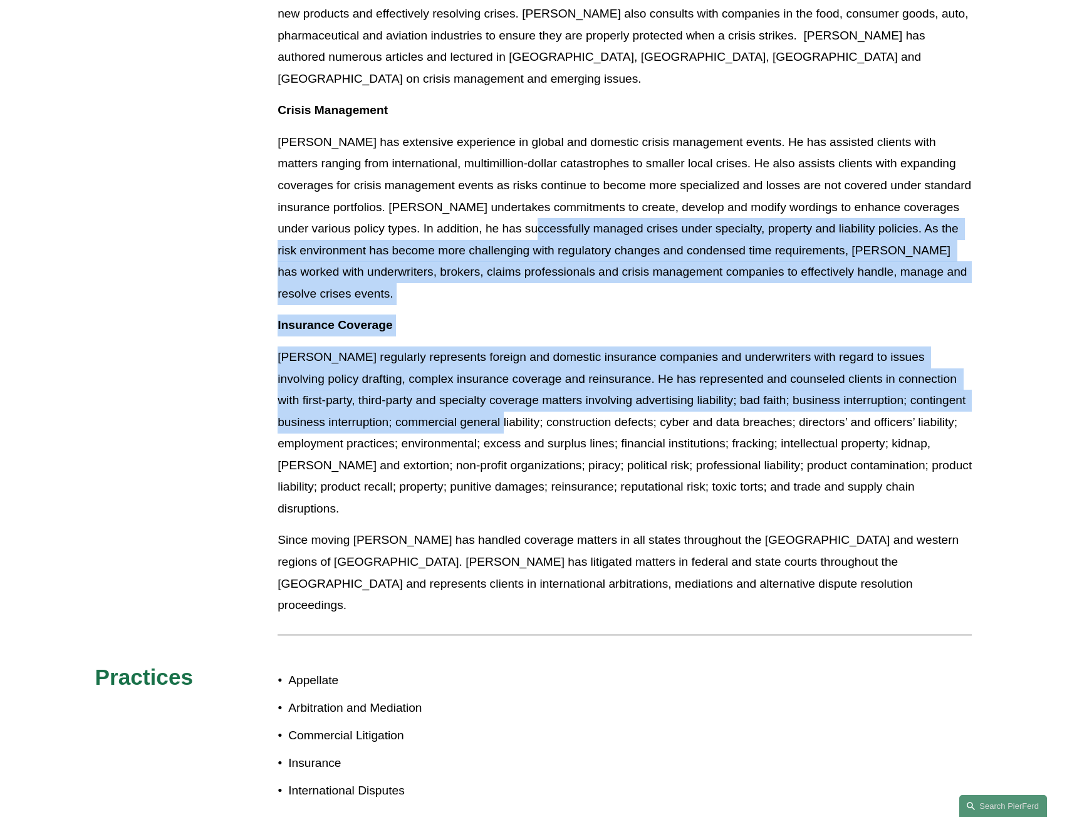
drag, startPoint x: 508, startPoint y: 190, endPoint x: 493, endPoint y: 354, distance: 164.3
click at [493, 354] on div "Since crises do not necessarily occur on a business schedule, [PERSON_NAME] mak…" at bounding box center [625, 293] width 695 height 666
click at [493, 354] on p "[PERSON_NAME] regularly represents foreign and domestic insurance companies and…" at bounding box center [625, 434] width 695 height 174
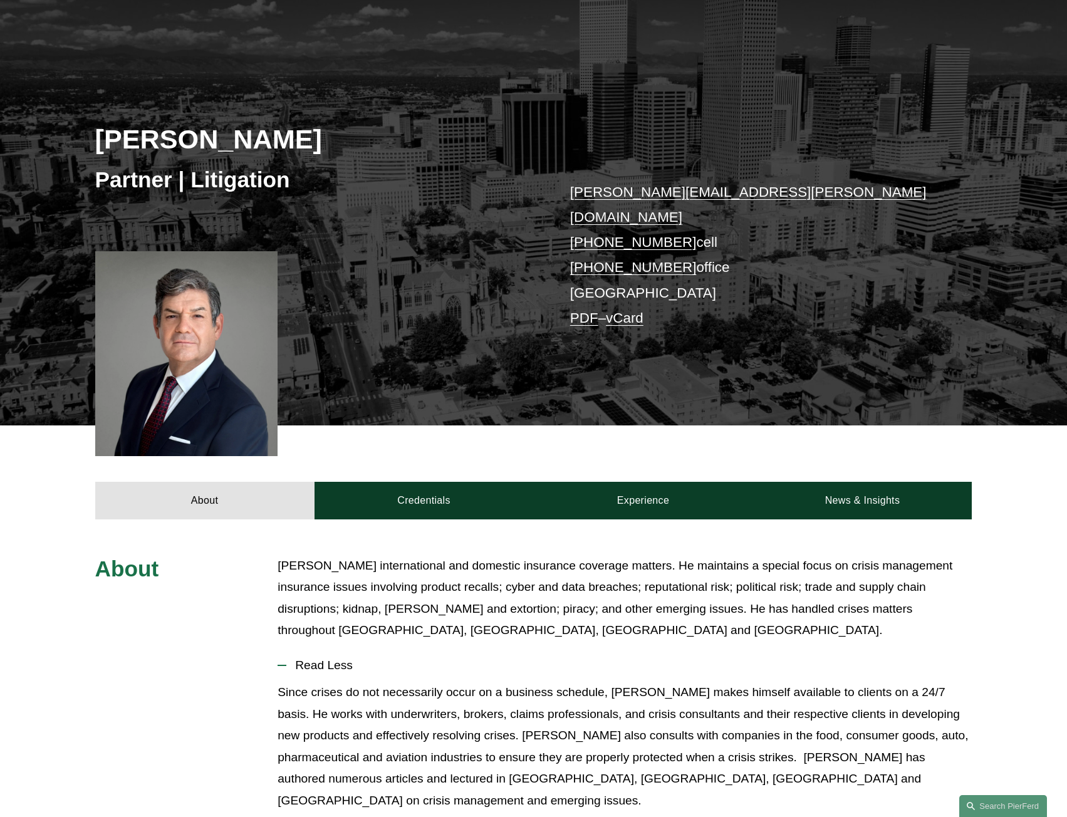
scroll to position [0, 0]
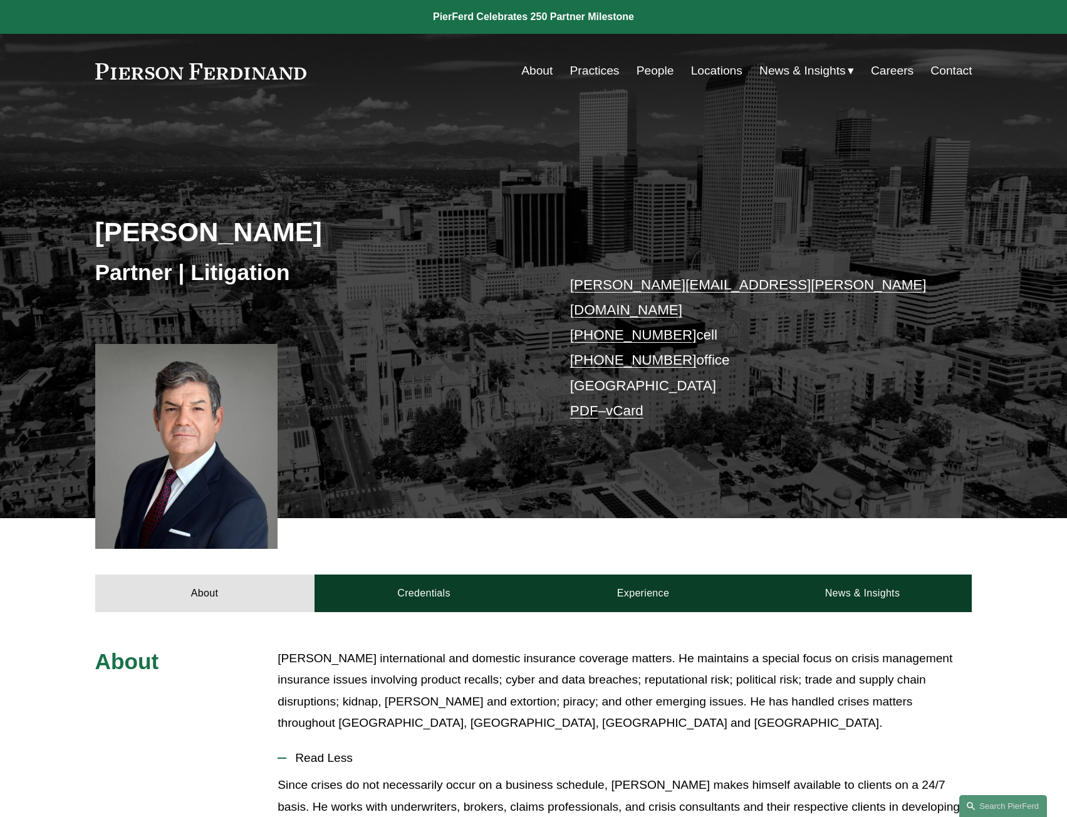
click at [137, 406] on div at bounding box center [186, 446] width 183 height 205
drag, startPoint x: 307, startPoint y: 384, endPoint x: 369, endPoint y: 399, distance: 64.5
click at [307, 385] on div "[PERSON_NAME] Partner | Litigation [PERSON_NAME][EMAIL_ADDRESS][PERSON_NAME][DO…" at bounding box center [533, 329] width 1067 height 378
